Goal: Task Accomplishment & Management: Complete application form

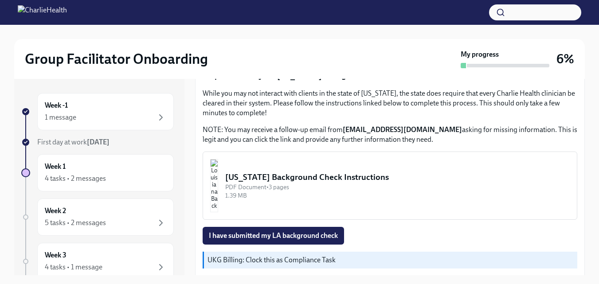
scroll to position [306, 0]
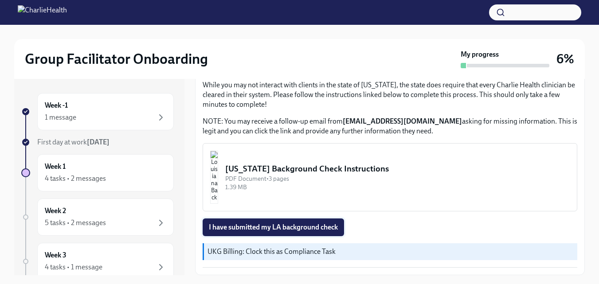
click at [334, 225] on span "I have submitted my LA background check" at bounding box center [273, 227] width 129 height 9
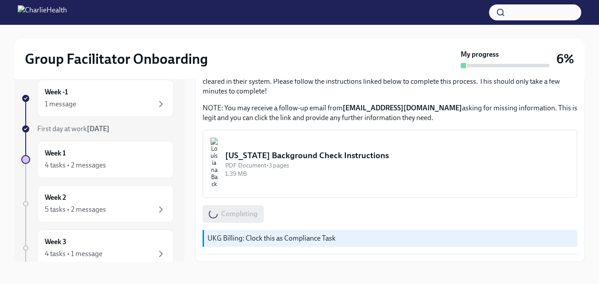
scroll to position [16, 0]
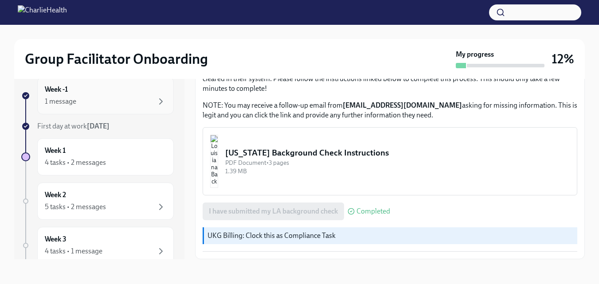
click at [62, 98] on div "1 message" at bounding box center [60, 102] width 31 height 10
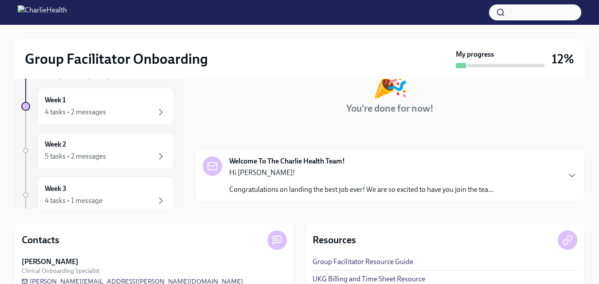
scroll to position [24, 0]
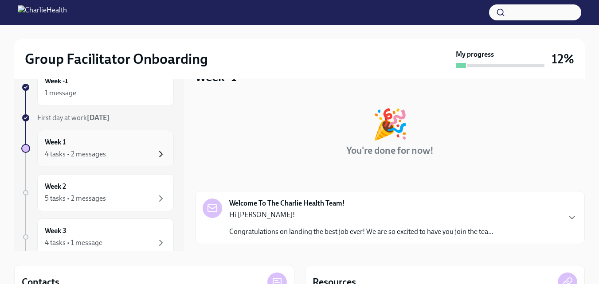
click at [156, 153] on icon "button" at bounding box center [161, 154] width 11 height 11
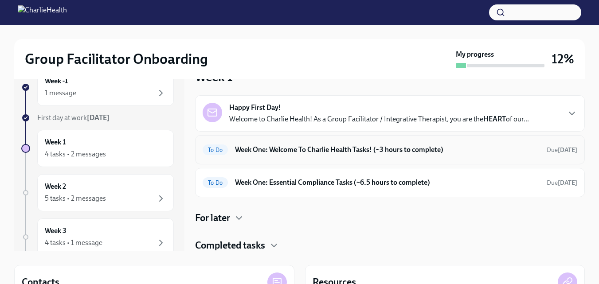
click at [281, 152] on h6 "Week One: Welcome To Charlie Health Tasks! (~3 hours to complete)" at bounding box center [387, 150] width 305 height 10
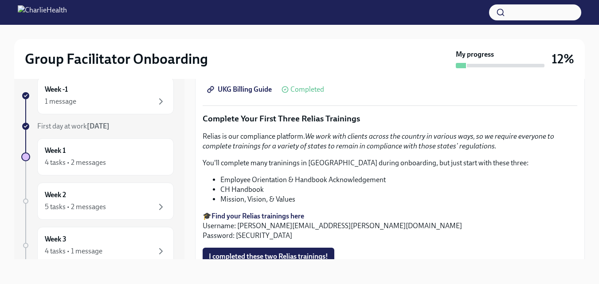
scroll to position [1037, 0]
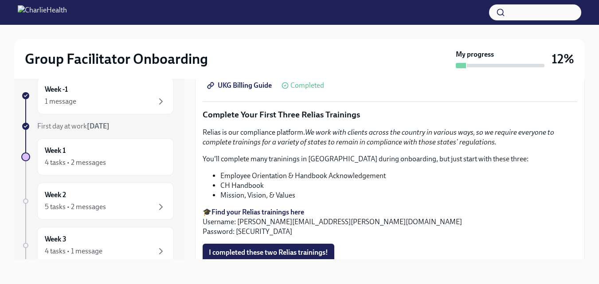
click at [291, 208] on strong "Find your Relias trainings here" at bounding box center [258, 212] width 93 height 8
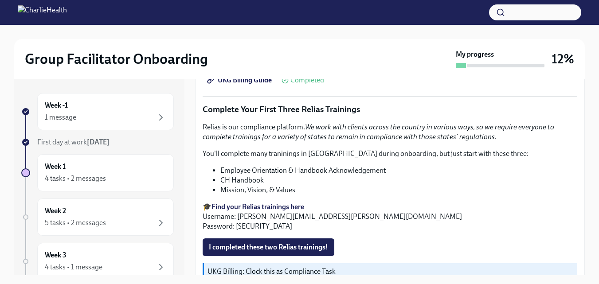
scroll to position [1062, 0]
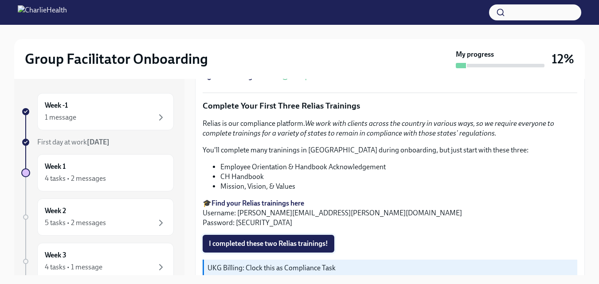
click at [312, 240] on span "I completed these two Relias trainings!" at bounding box center [268, 244] width 119 height 9
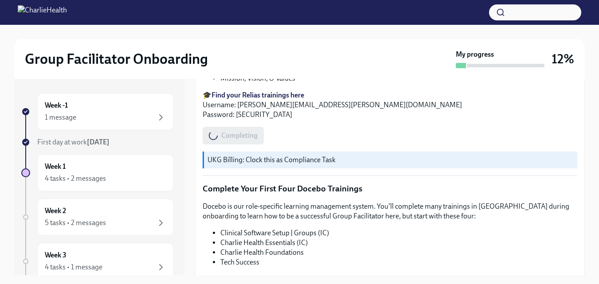
scroll to position [1174, 0]
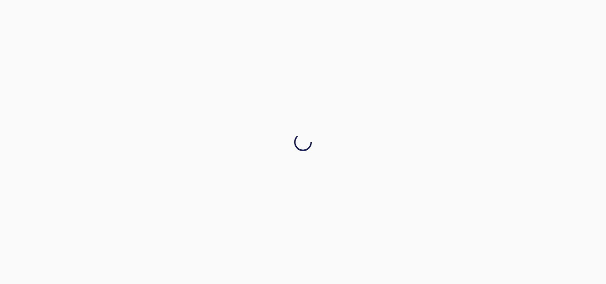
drag, startPoint x: 581, startPoint y: 228, endPoint x: 580, endPoint y: 242, distance: 14.2
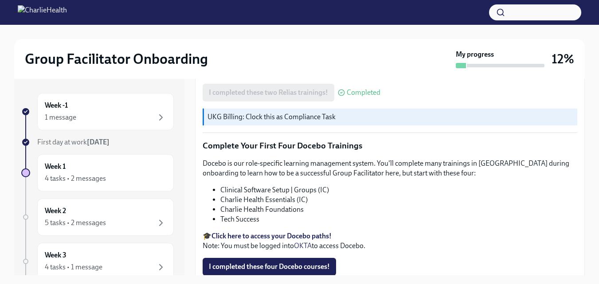
scroll to position [1228, 0]
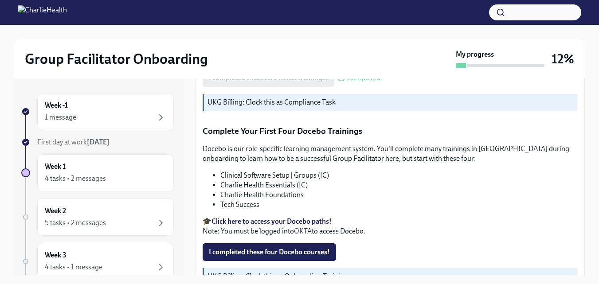
click at [270, 217] on strong "Click here to access your Docebo paths!" at bounding box center [272, 221] width 120 height 8
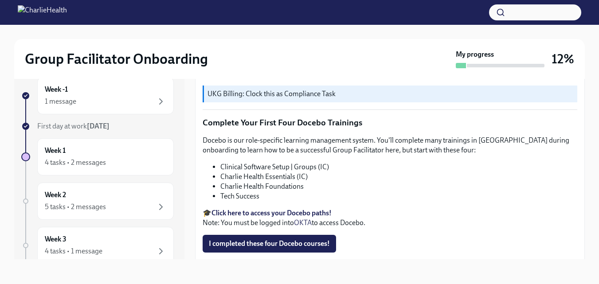
scroll to position [1224, 0]
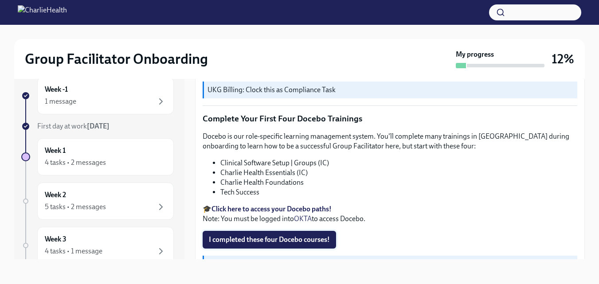
click at [301, 236] on span "I completed these four Docebo courses!" at bounding box center [269, 240] width 121 height 9
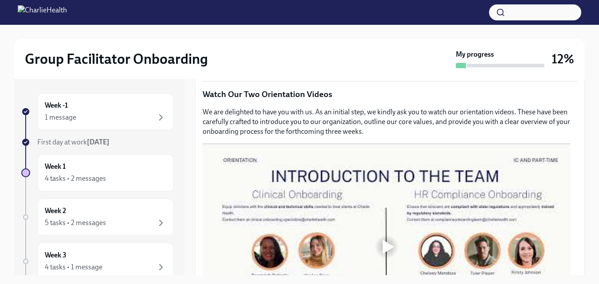
scroll to position [414, 0]
